Goal: Check status: Check status

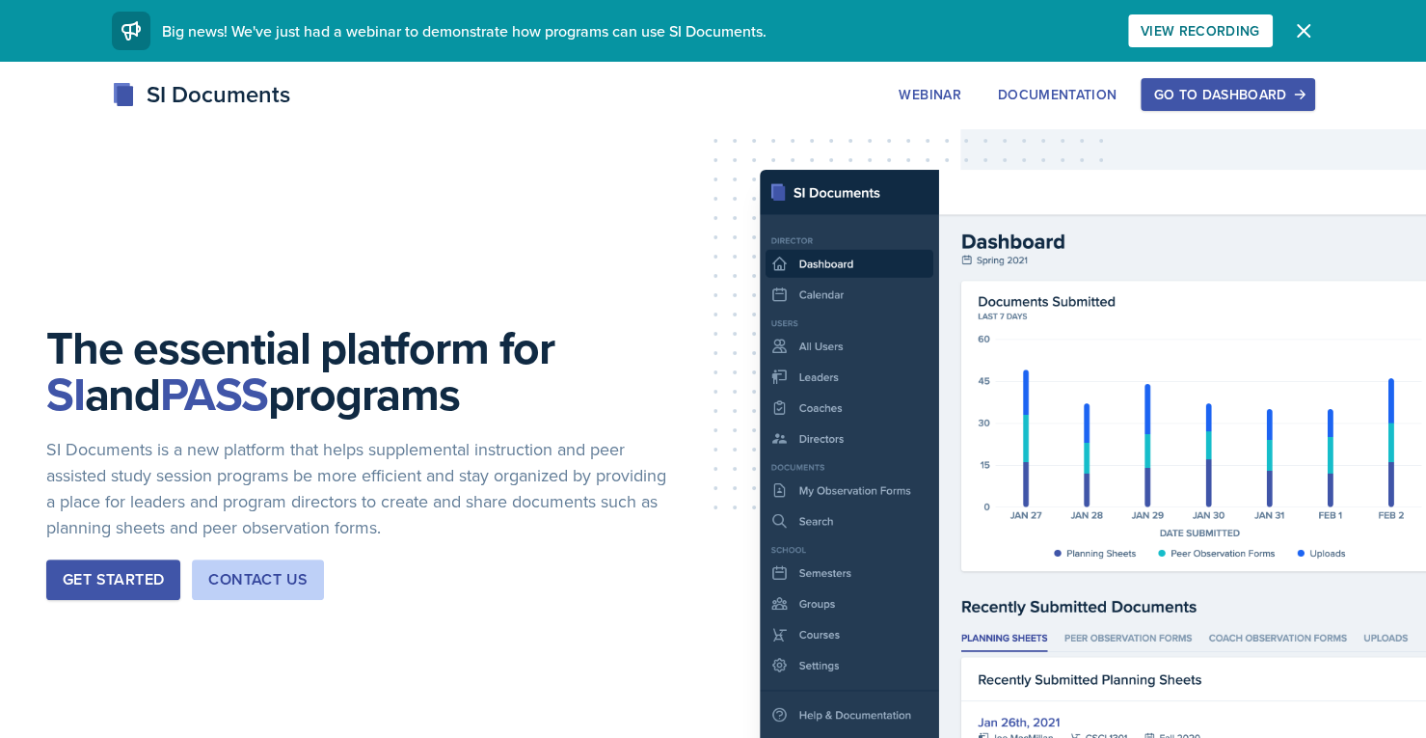
click at [1176, 87] on div "Go to Dashboard" at bounding box center [1227, 94] width 148 height 15
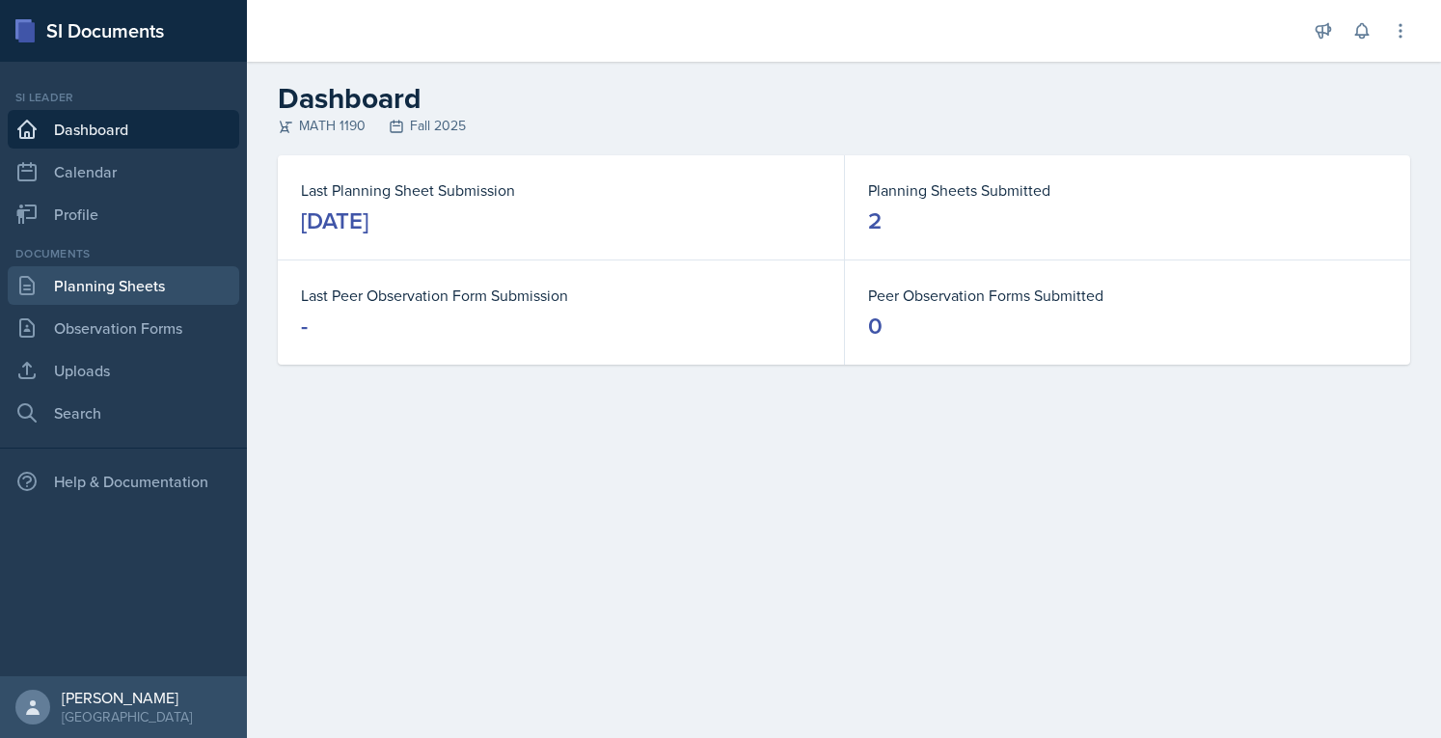
click at [135, 288] on link "Planning Sheets" at bounding box center [123, 285] width 231 height 39
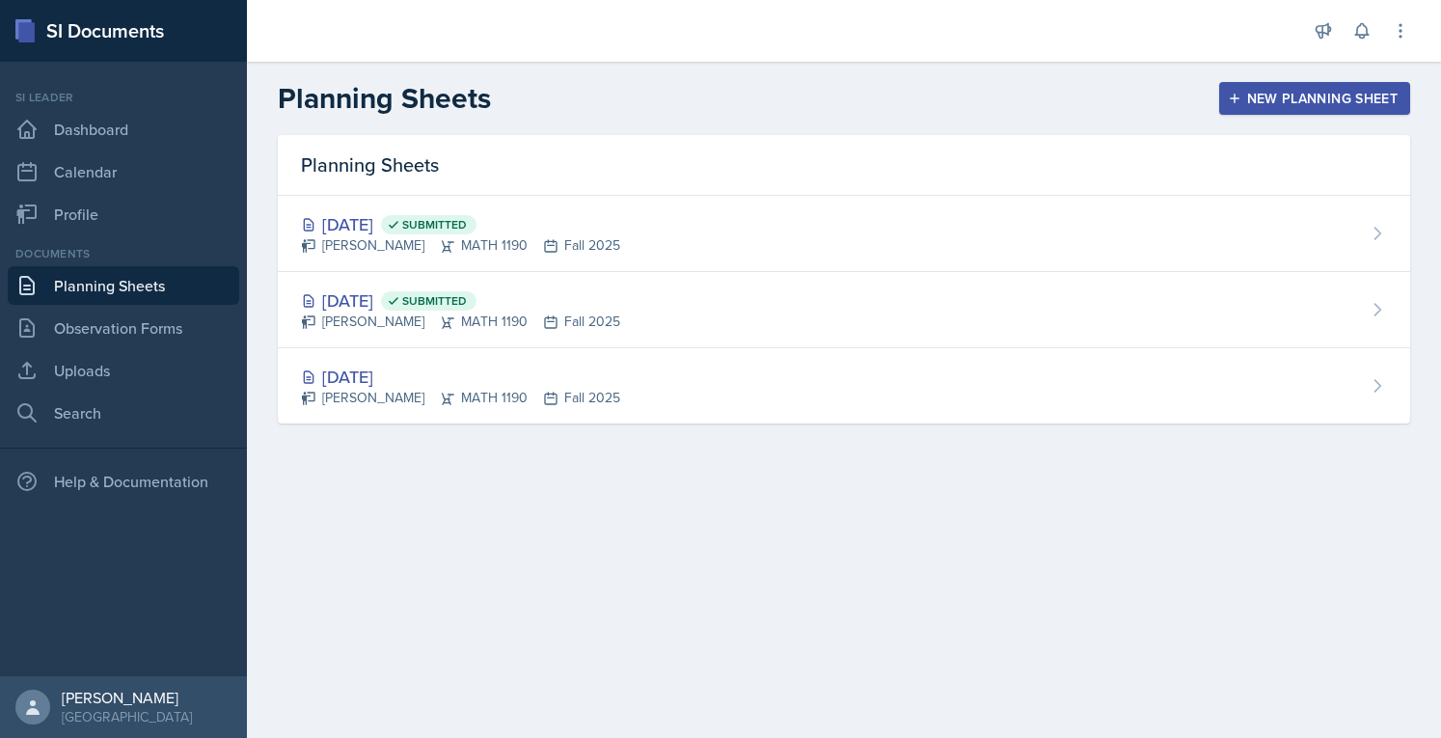
click at [433, 235] on div "[DATE] Submitted" at bounding box center [460, 224] width 319 height 26
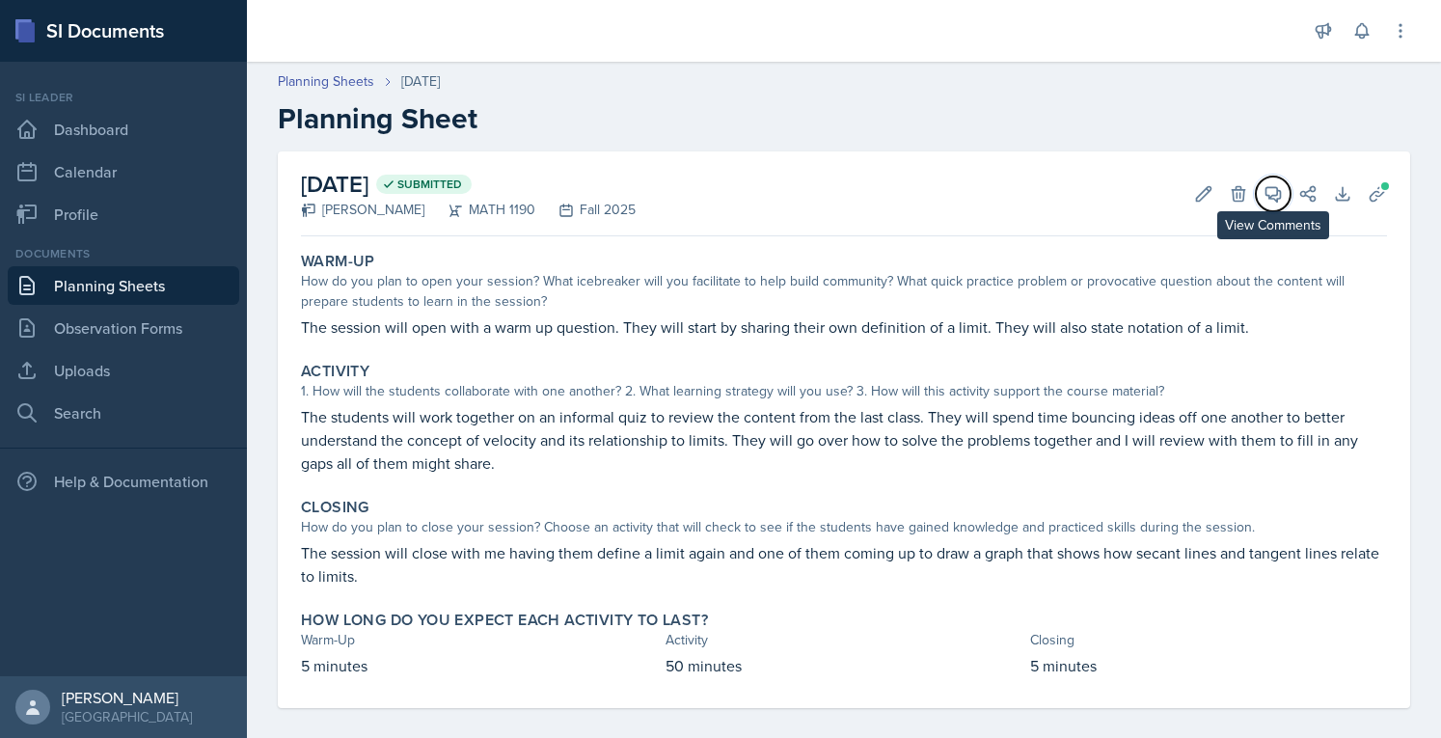
click at [1255, 205] on button "View Comments" at bounding box center [1272, 193] width 35 height 35
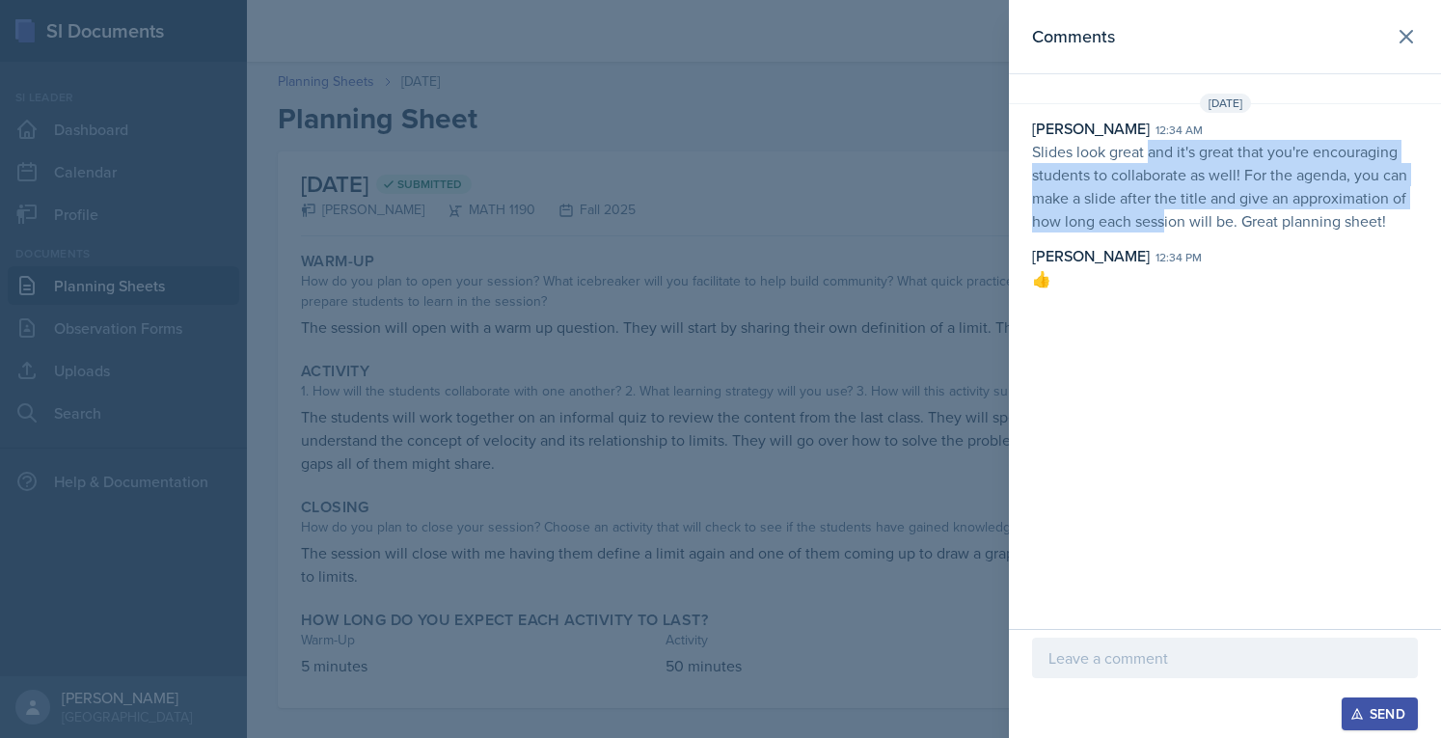
drag, startPoint x: 1163, startPoint y: 218, endPoint x: 1148, endPoint y: 152, distance: 67.1
click at [1148, 152] on p "Slides look great and it's great that you're encouraging students to collaborat…" at bounding box center [1225, 186] width 386 height 93
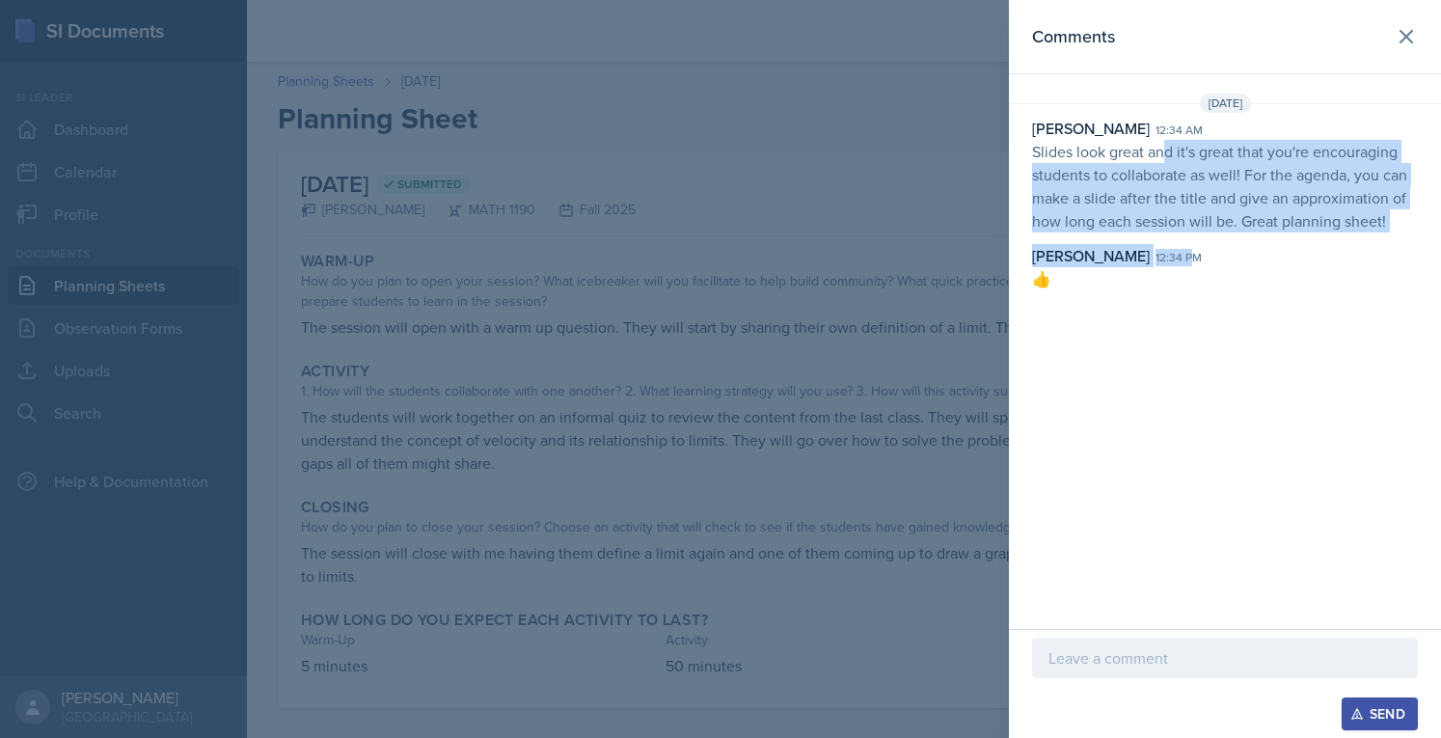
drag, startPoint x: 1162, startPoint y: 153, endPoint x: 1166, endPoint y: 234, distance: 81.1
click at [1166, 234] on div "[PERSON_NAME] 12:34 am Slides look great and it's great that you're encouraging…" at bounding box center [1225, 204] width 432 height 174
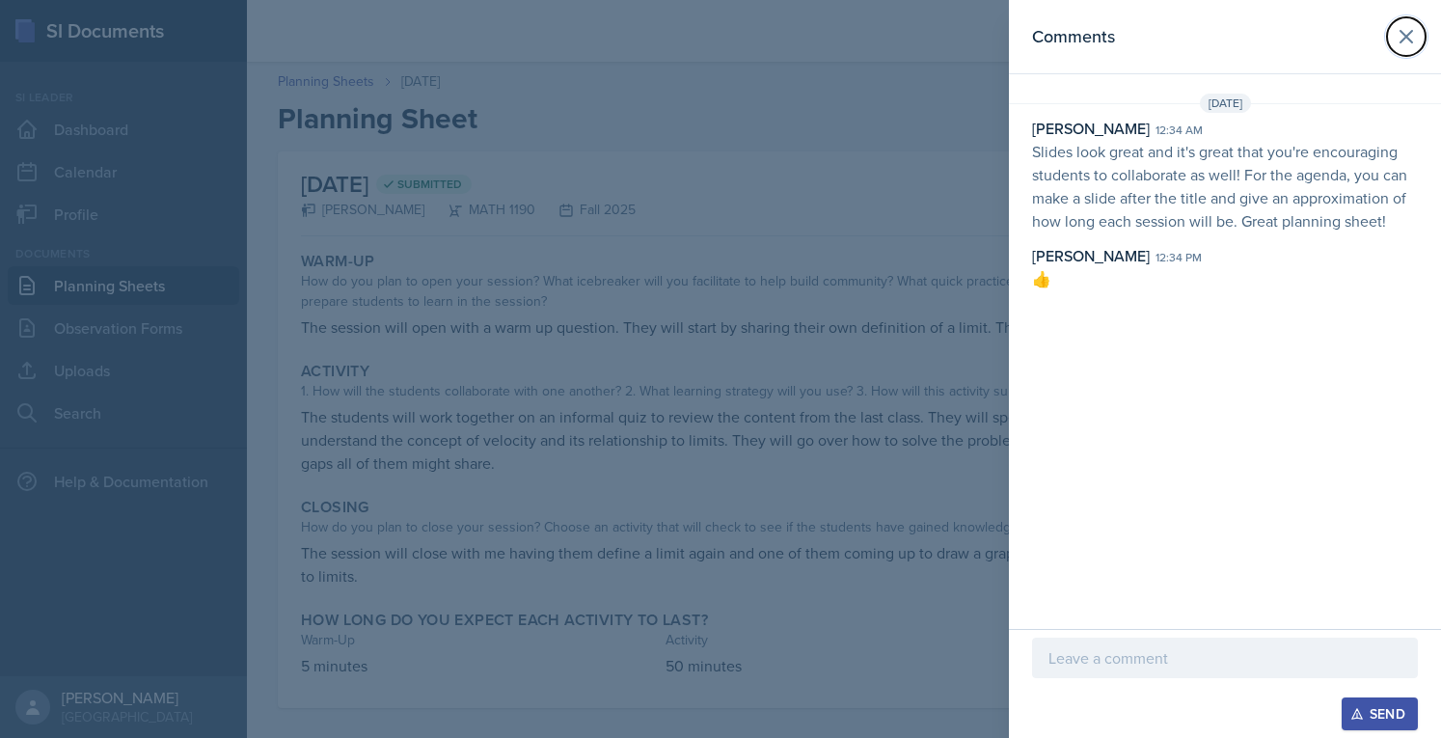
click at [1401, 43] on icon at bounding box center [1405, 36] width 23 height 23
